Goal: Task Accomplishment & Management: Manage account settings

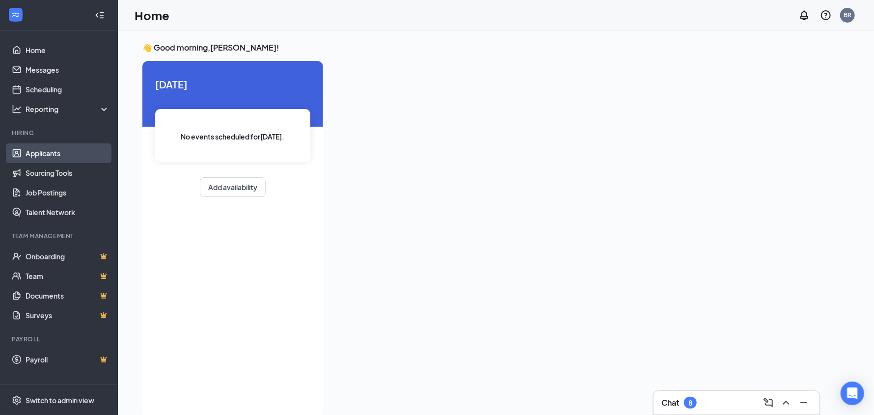
click at [42, 157] on link "Applicants" at bounding box center [68, 153] width 84 height 20
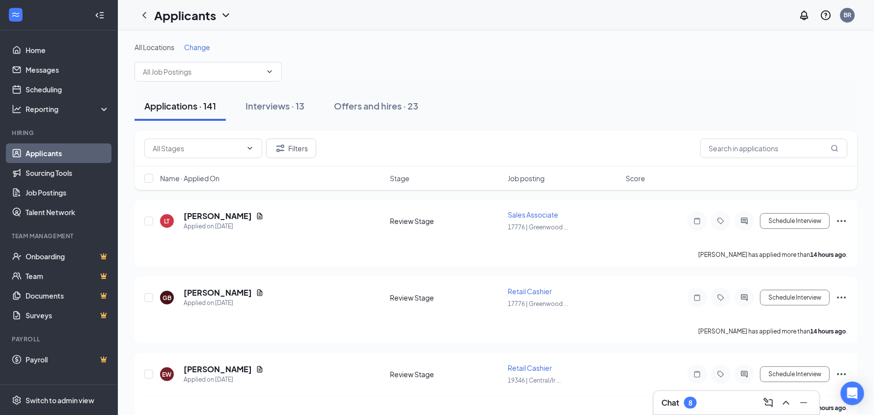
click at [196, 48] on span "Change" at bounding box center [197, 47] width 26 height 9
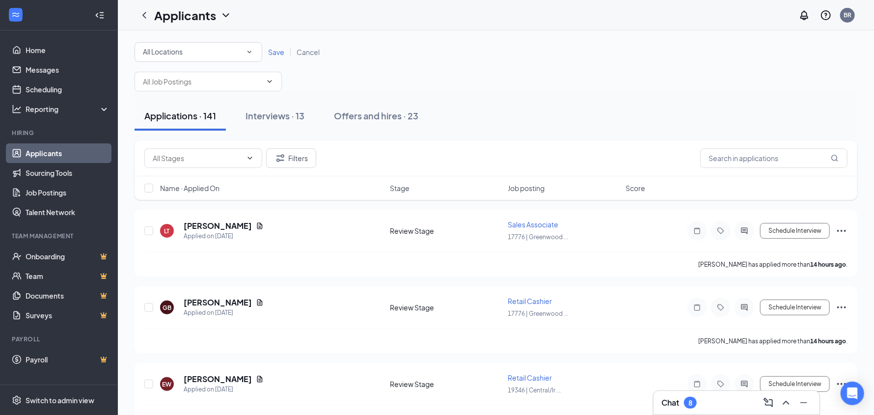
click at [234, 46] on div "All Locations" at bounding box center [198, 52] width 111 height 12
click at [192, 101] on span "17776 | Greenwood Ace" at bounding box center [180, 102] width 77 height 9
click at [282, 52] on span "Save" at bounding box center [276, 52] width 16 height 9
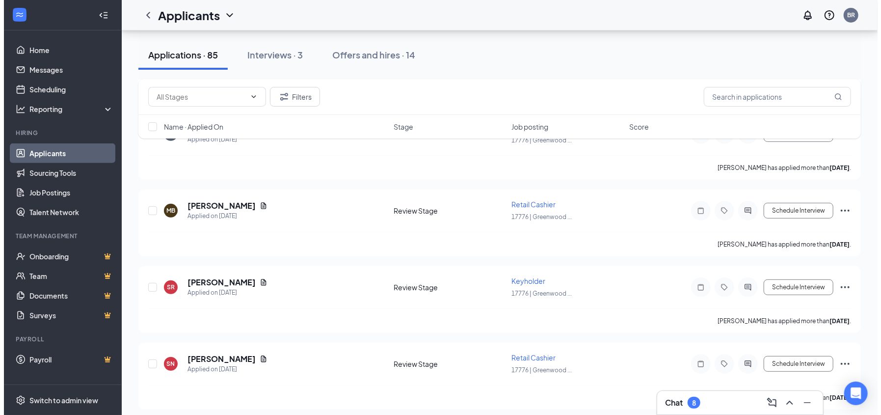
scroll to position [2552, 0]
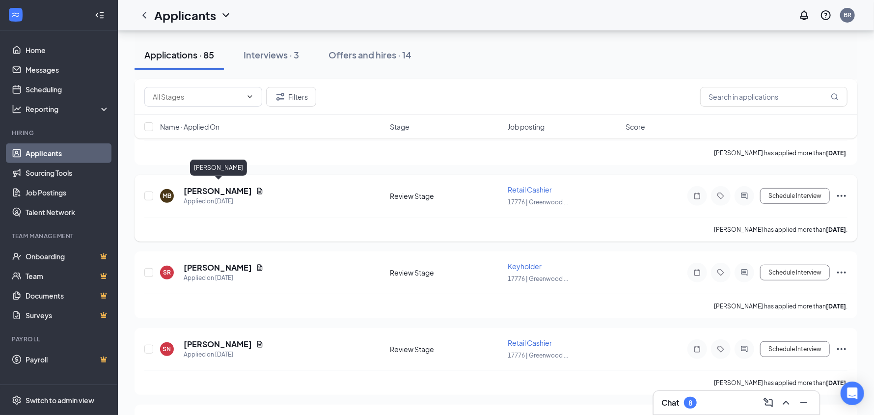
click at [244, 186] on h5 "[PERSON_NAME]" at bounding box center [218, 191] width 68 height 11
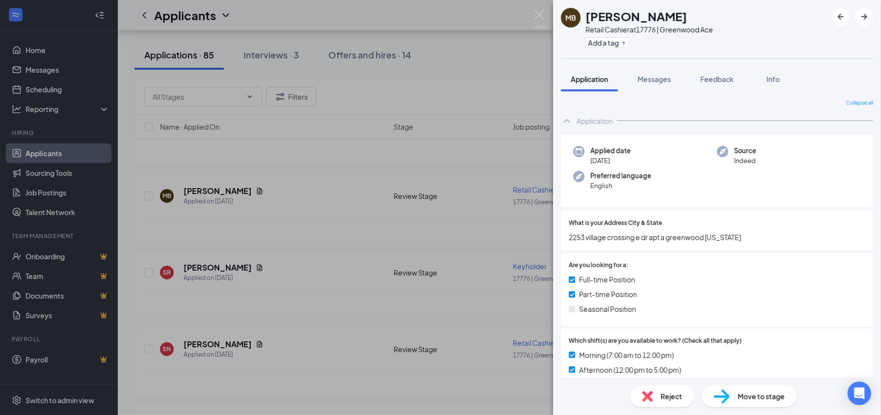
click at [270, 186] on div "MB [PERSON_NAME] Retail Cashier at 17776 | Greenwood Ace Add a tag Application …" at bounding box center [440, 207] width 881 height 415
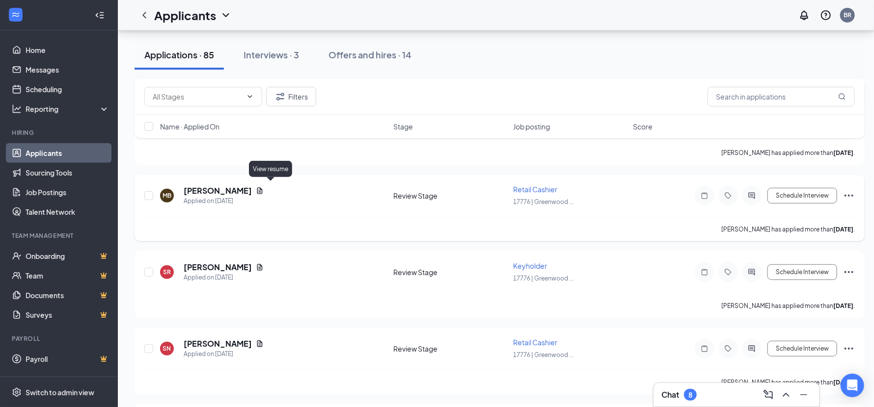
click at [263, 189] on icon "Document" at bounding box center [259, 191] width 5 height 6
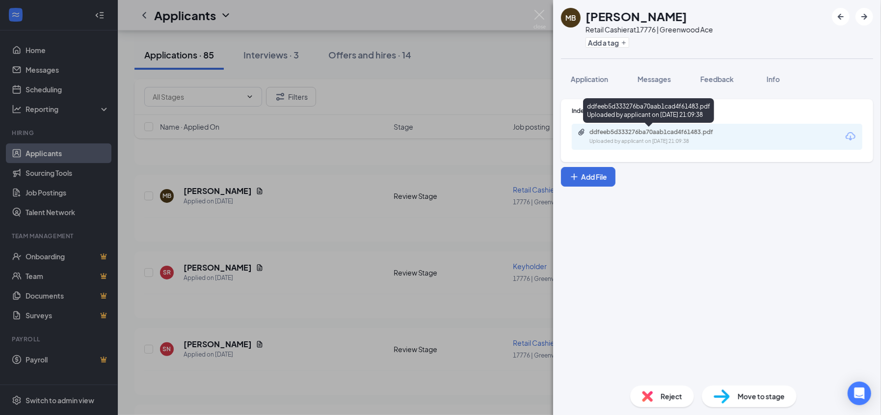
click at [606, 139] on div "Uploaded by applicant on [DATE] 21:09:38" at bounding box center [663, 141] width 147 height 8
click at [543, 14] on img at bounding box center [540, 19] width 12 height 19
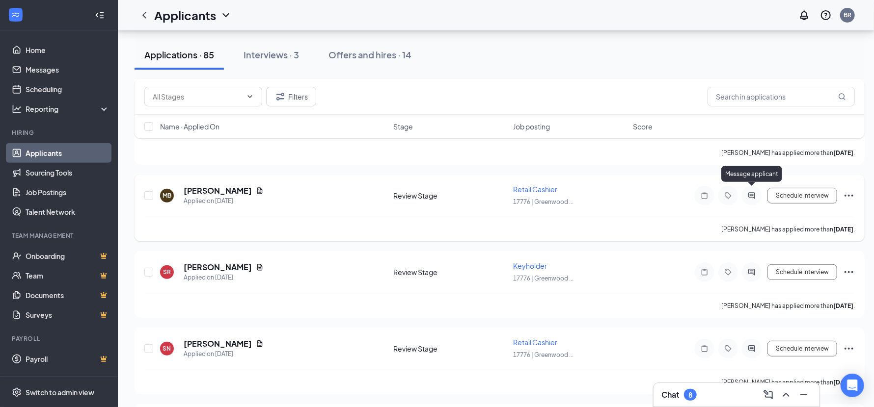
click at [750, 192] on icon "ActiveChat" at bounding box center [752, 195] width 6 height 6
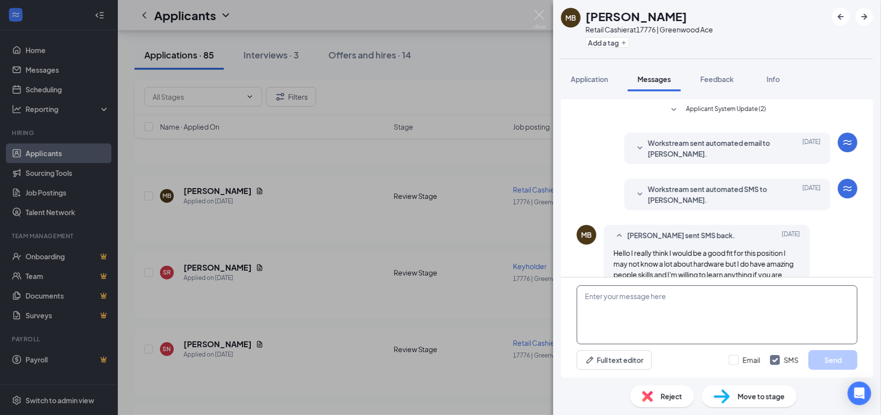
click at [741, 313] on textarea at bounding box center [717, 314] width 281 height 59
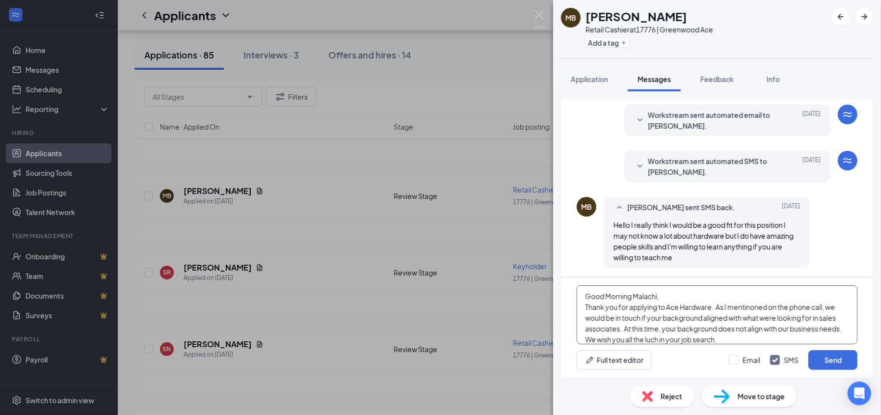
click at [824, 311] on textarea "Good Morning Malachi, Thank you for applying to Ace Hardware. As I mentinoned o…" at bounding box center [717, 314] width 281 height 59
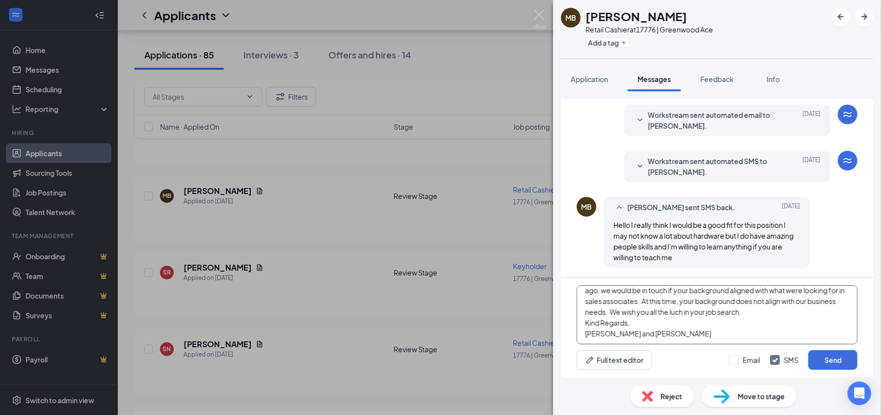
click at [724, 314] on textarea "Good Morning Malachi, Thank you for applying to Ace Hardware. As I mentinoned o…" at bounding box center [717, 314] width 281 height 59
type textarea "Good Morning Malachi, Thank you for applying to Ace Hardware. As I mentinoned o…"
click at [733, 357] on input "Email" at bounding box center [744, 360] width 31 height 10
checkbox input "true"
click at [776, 361] on input "SMS" at bounding box center [784, 360] width 28 height 10
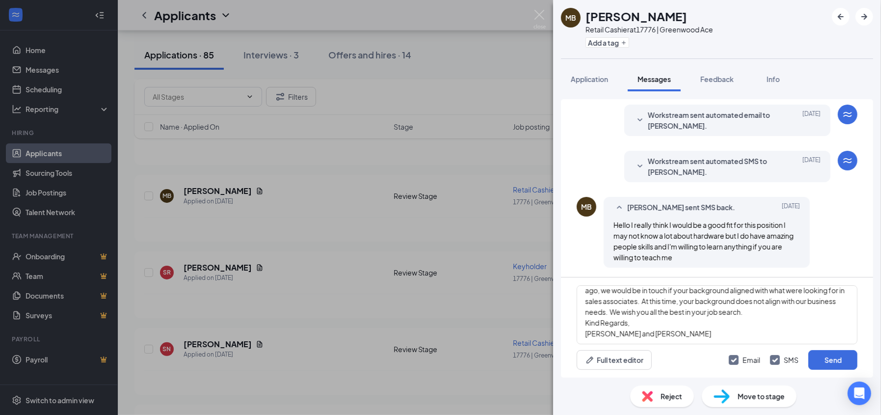
checkbox input "false"
click at [840, 360] on button "Send" at bounding box center [833, 360] width 49 height 20
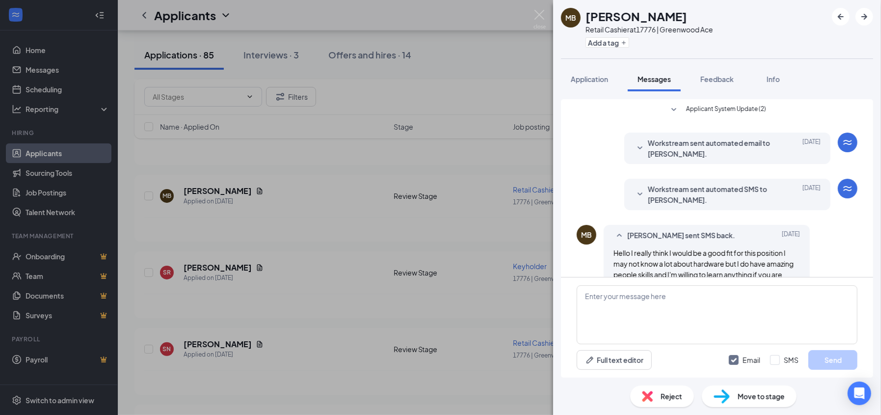
scroll to position [0, 0]
click at [536, 14] on img at bounding box center [540, 19] width 12 height 19
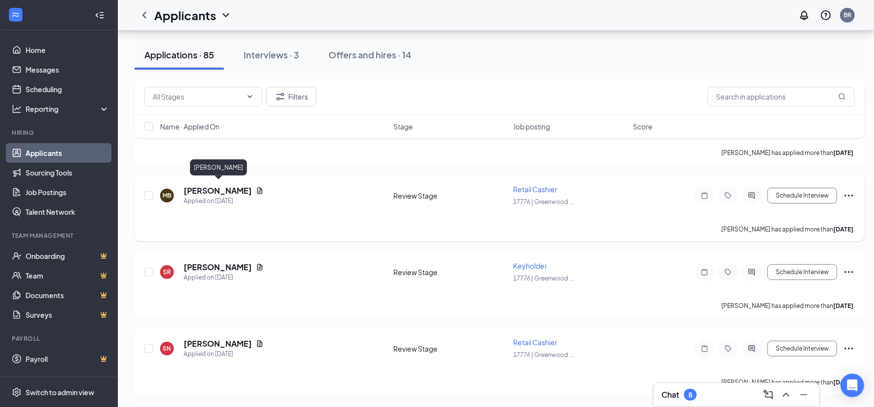
click at [245, 188] on h5 "[PERSON_NAME]" at bounding box center [218, 191] width 68 height 11
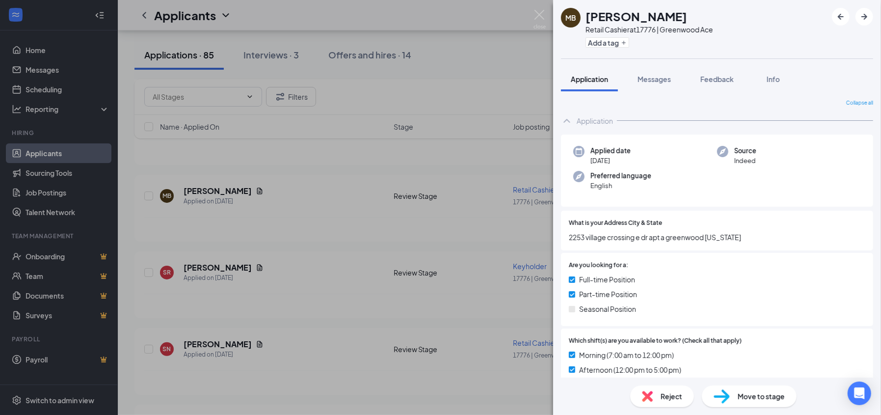
click at [672, 402] on div "Reject" at bounding box center [662, 396] width 64 height 22
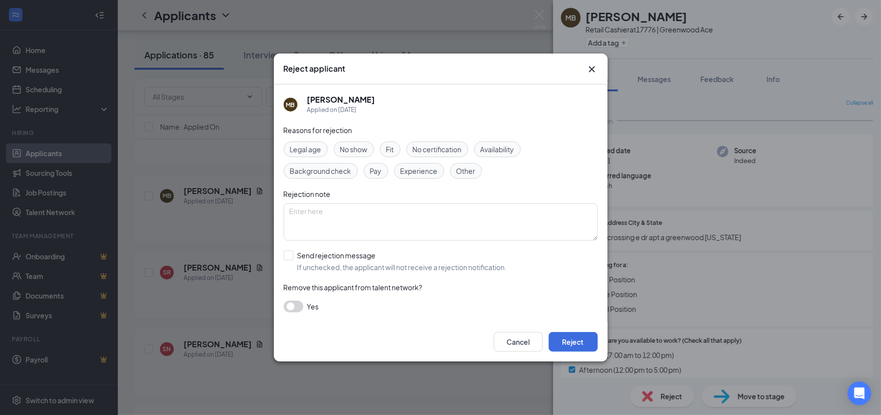
click at [418, 172] on span "Experience" at bounding box center [419, 170] width 37 height 11
click at [408, 216] on textarea at bounding box center [441, 221] width 314 height 37
type textarea "N"
type textarea "B"
type textarea "Work experience does not align with our business needs."
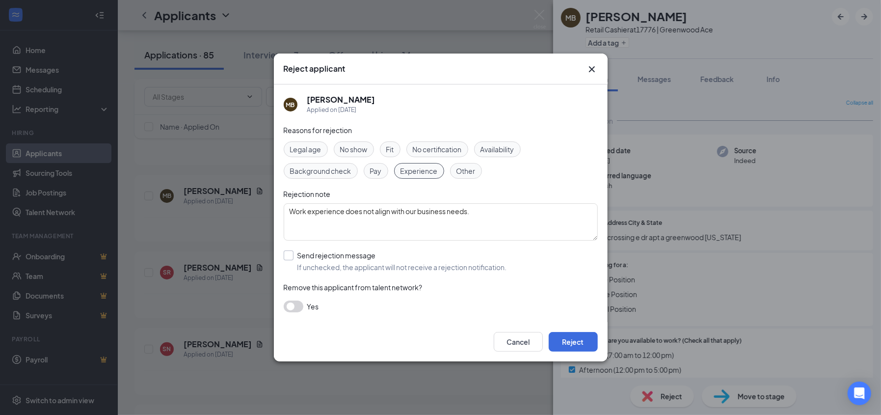
click at [287, 253] on input "Send rejection message If unchecked, the applicant will not receive a rejection…" at bounding box center [395, 261] width 223 height 22
checkbox input "true"
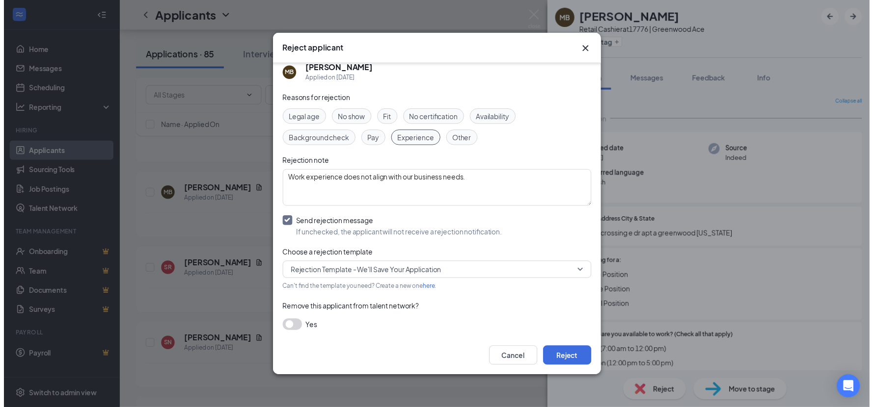
scroll to position [14, 0]
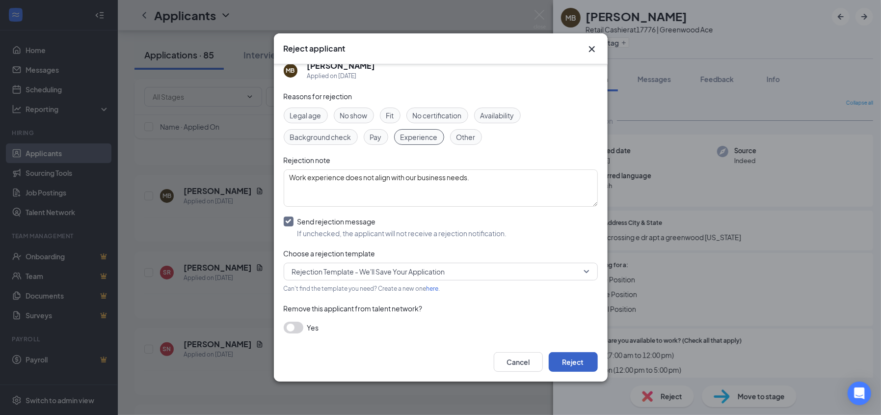
click at [584, 361] on button "Reject" at bounding box center [573, 362] width 49 height 20
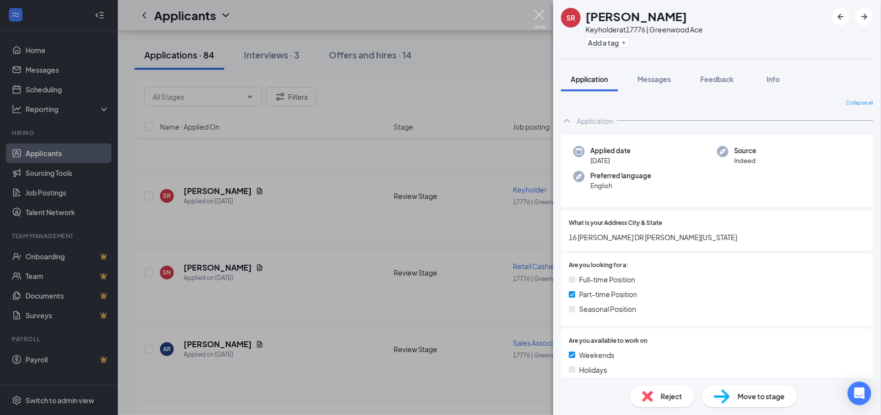
click at [540, 16] on img at bounding box center [540, 19] width 12 height 19
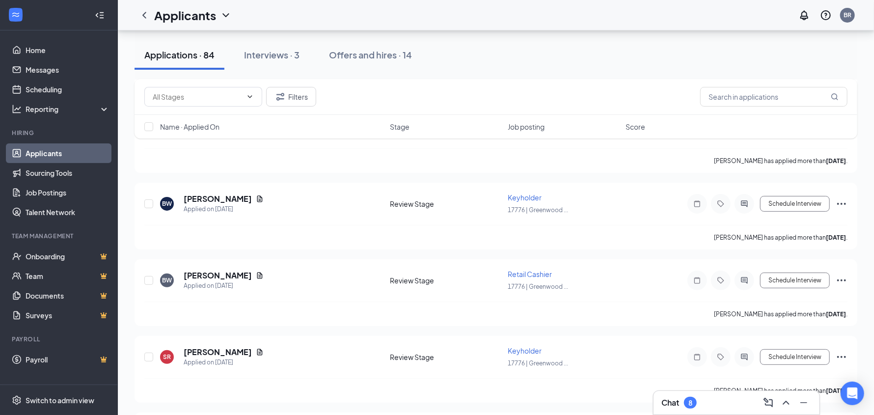
scroll to position [2507, 0]
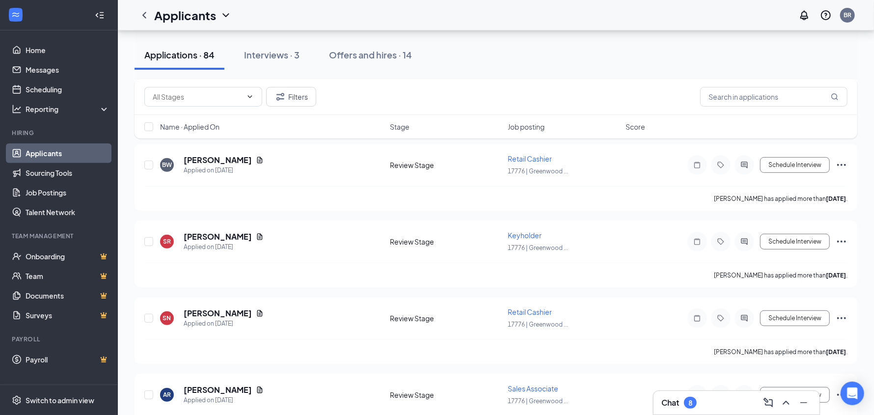
click at [717, 409] on div "Chat 8" at bounding box center [736, 403] width 150 height 16
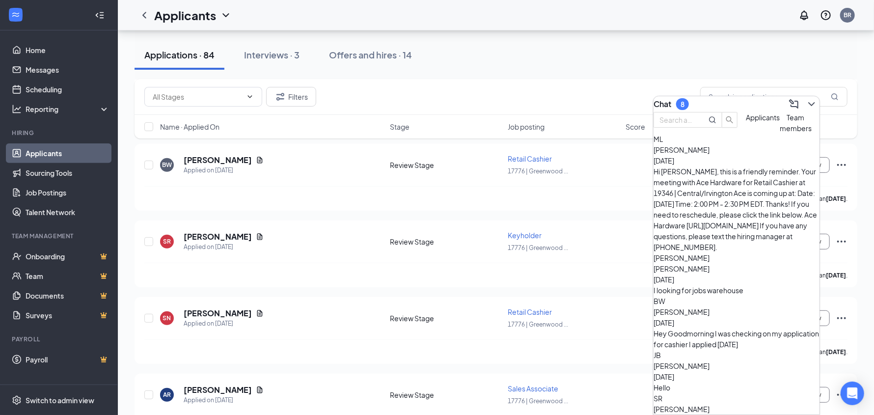
click at [760, 190] on div "Hi [PERSON_NAME], this is a friendly reminder. Your meeting with Ace Hardware f…" at bounding box center [736, 209] width 166 height 86
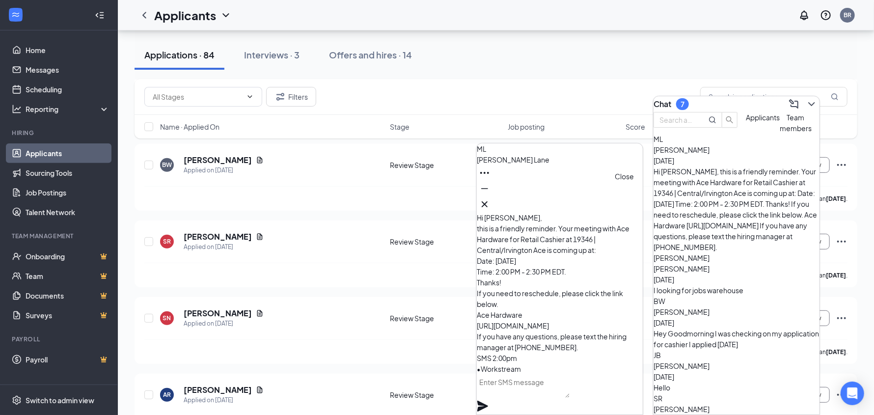
click at [490, 200] on icon "Cross" at bounding box center [485, 204] width 12 height 12
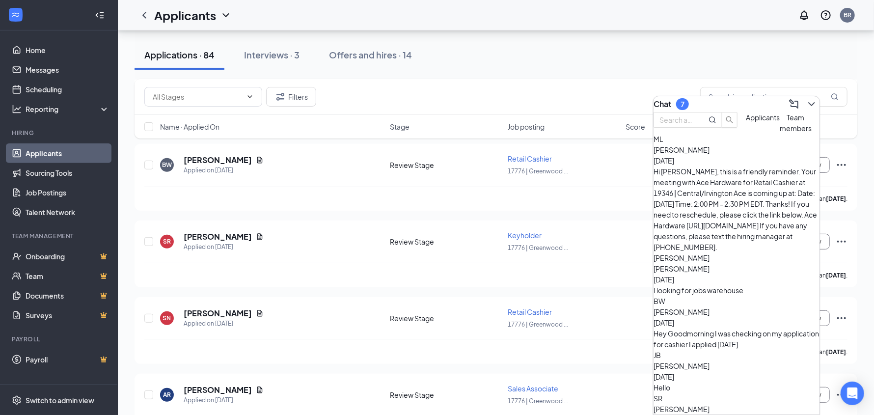
click at [709, 264] on span "[PERSON_NAME]" at bounding box center [681, 268] width 56 height 9
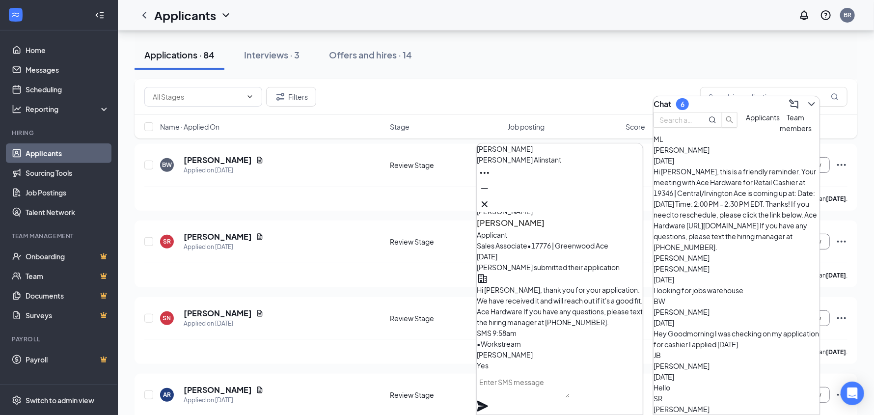
scroll to position [0, 0]
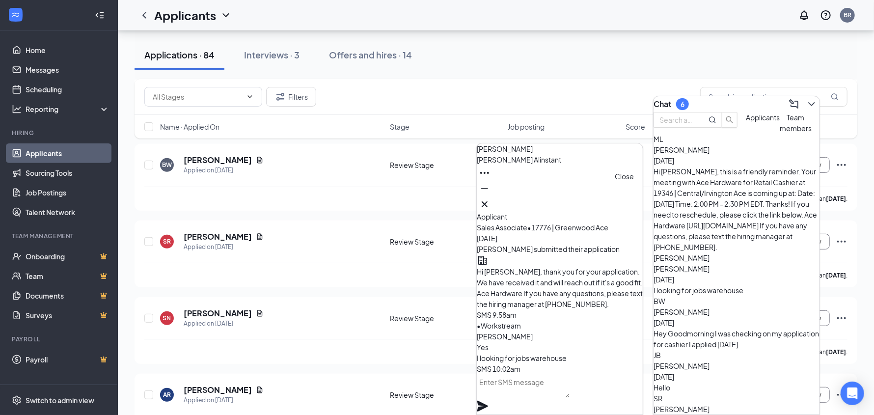
click at [490, 200] on icon "Cross" at bounding box center [485, 204] width 12 height 12
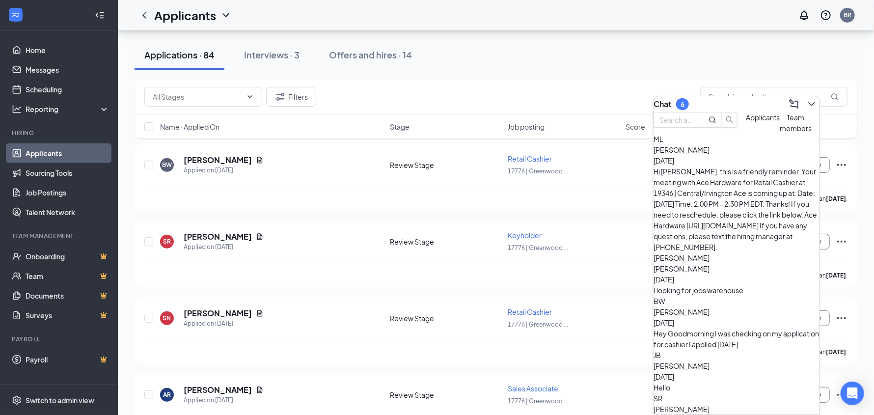
click at [708, 328] on div "Hey Goodmorning I was checking on my application for cashier I applied [DATE]" at bounding box center [736, 339] width 166 height 22
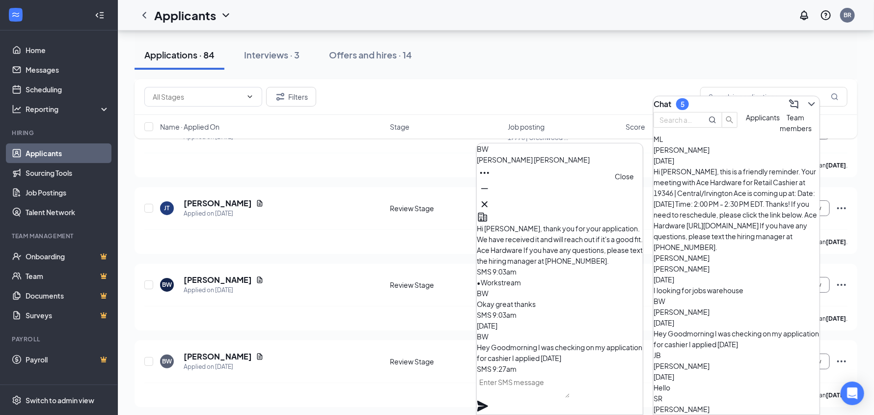
click at [490, 198] on icon "Cross" at bounding box center [485, 204] width 12 height 12
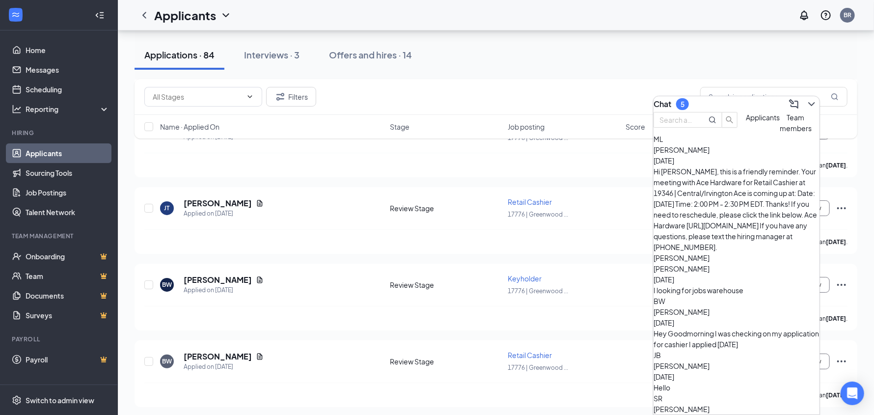
click at [727, 360] on div "[PERSON_NAME] [DATE]" at bounding box center [736, 371] width 166 height 22
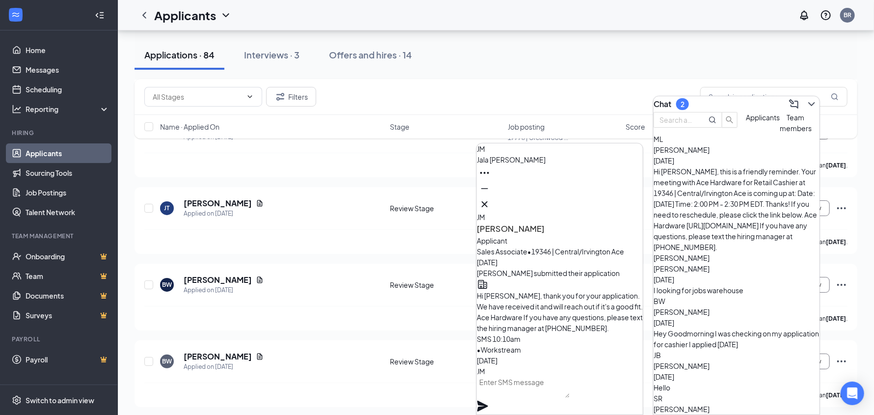
scroll to position [-23, 0]
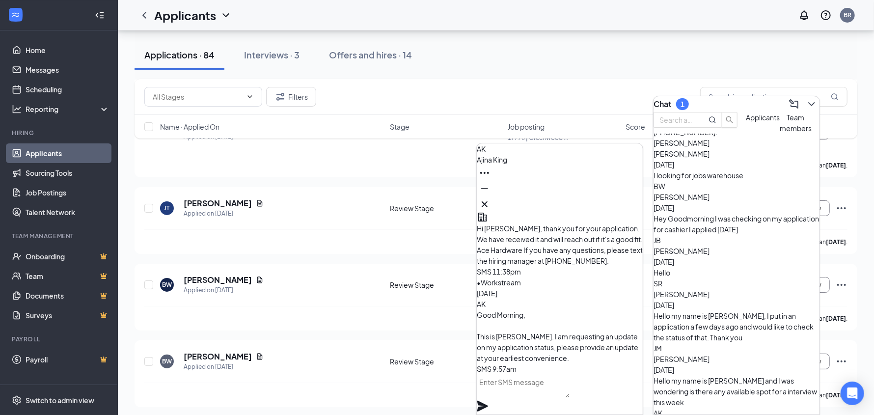
scroll to position [127, 0]
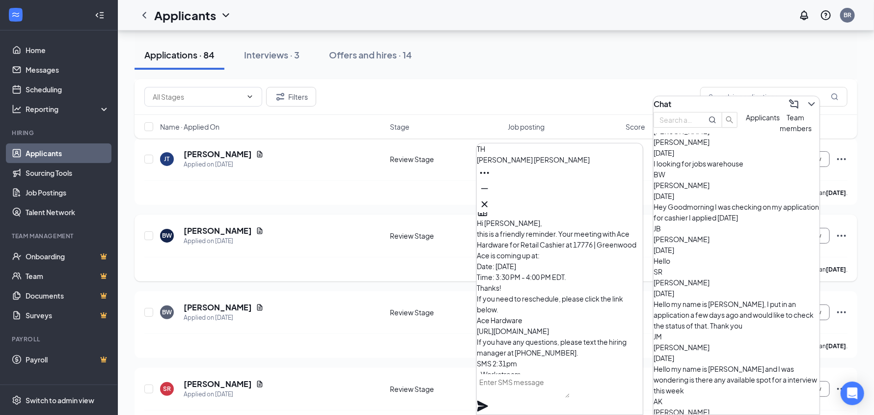
scroll to position [-147, 0]
click at [487, 201] on icon "Cross" at bounding box center [485, 204] width 6 height 6
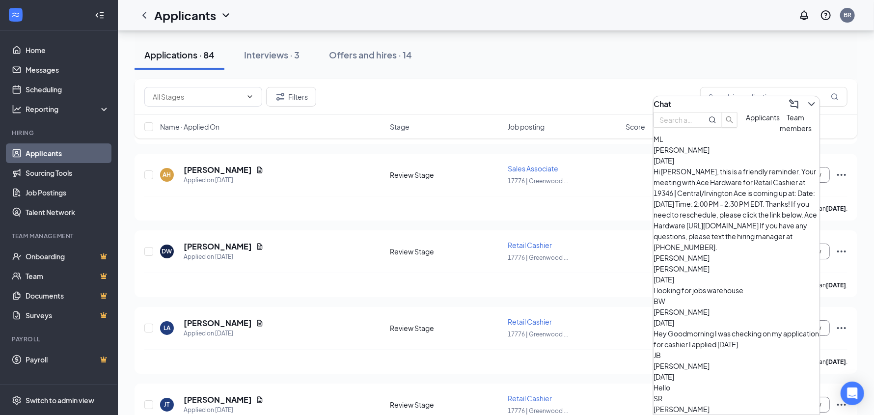
scroll to position [1917, 0]
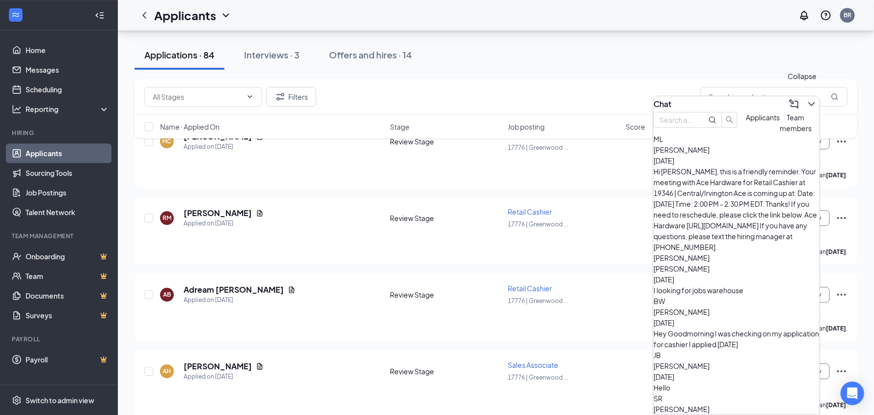
click at [806, 103] on icon "ChevronDown" at bounding box center [812, 104] width 12 height 12
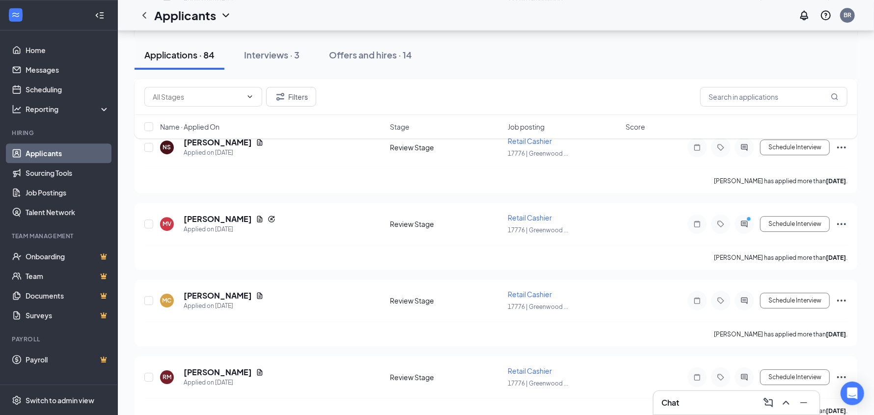
scroll to position [1574, 0]
